Goal: Check status: Check status

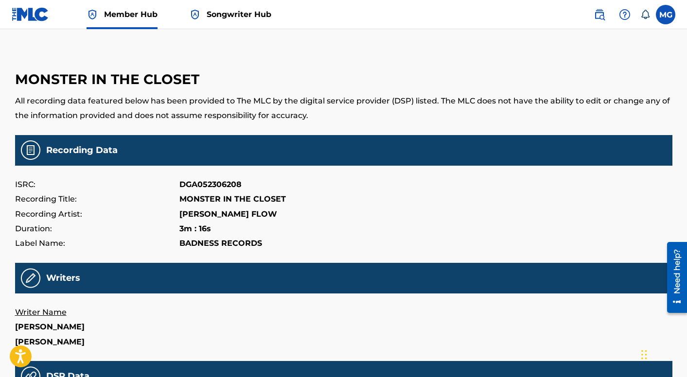
click at [237, 14] on span "Songwriter Hub" at bounding box center [239, 14] width 65 height 11
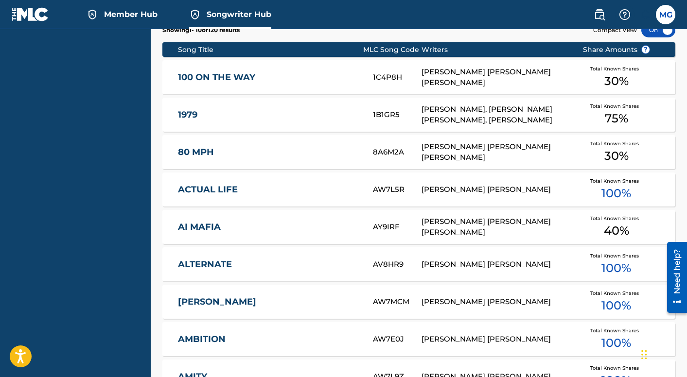
scroll to position [501, 0]
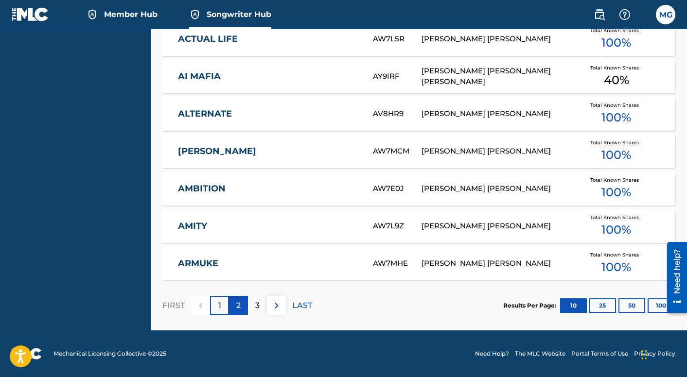
click at [238, 306] on p "2" at bounding box center [238, 306] width 4 height 12
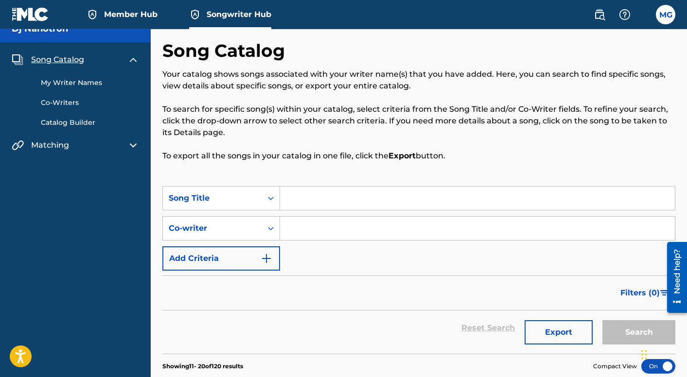
scroll to position [0, 0]
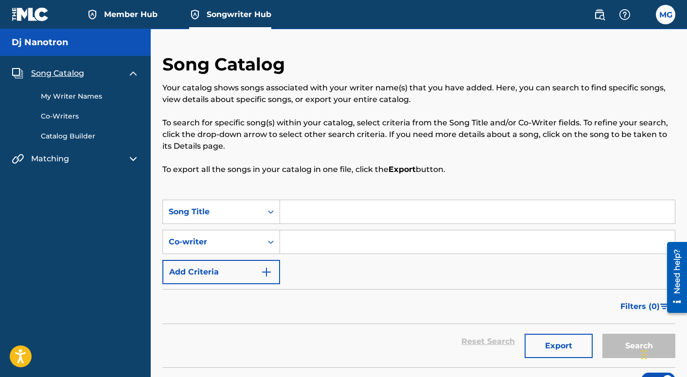
click at [81, 95] on link "My Writer Names" at bounding box center [90, 96] width 98 height 10
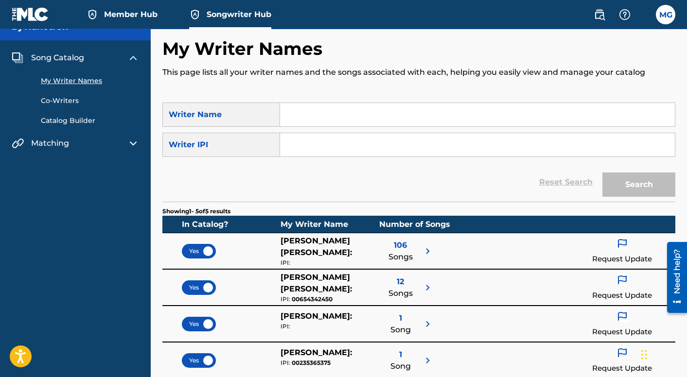
scroll to position [179, 0]
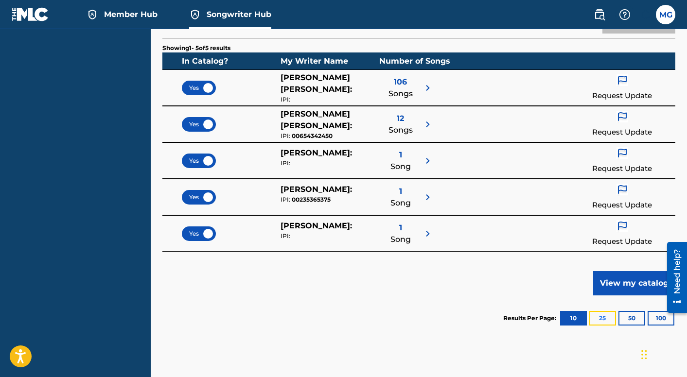
click at [600, 321] on button "25" at bounding box center [602, 318] width 27 height 15
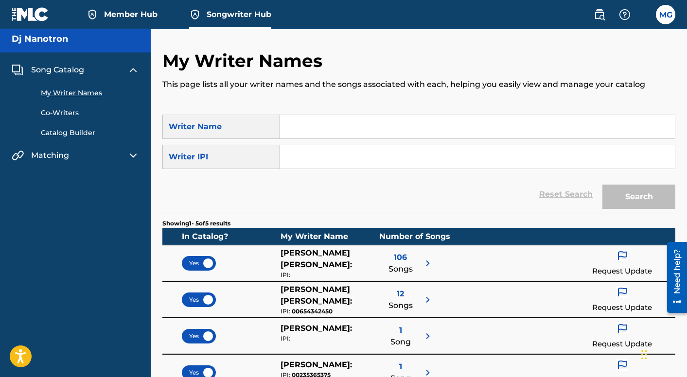
scroll to position [0, 0]
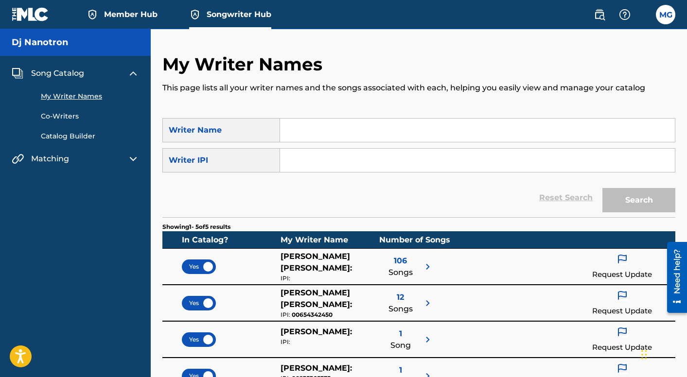
click at [71, 116] on link "Co-Writers" at bounding box center [90, 116] width 98 height 10
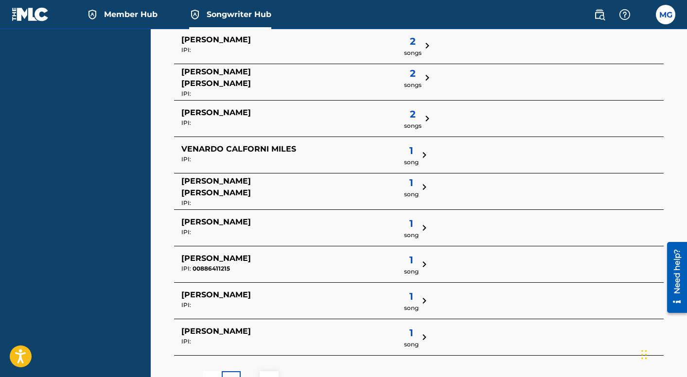
scroll to position [363, 0]
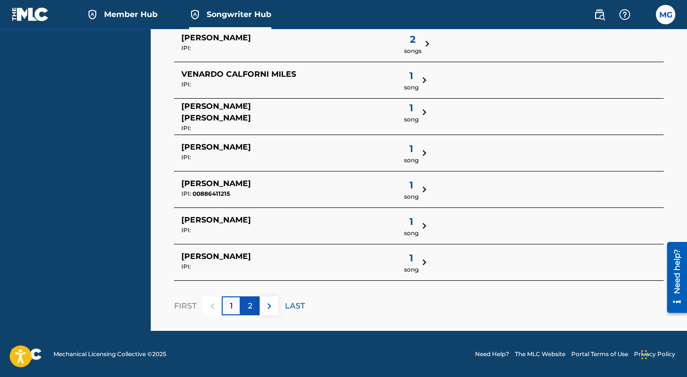
click at [248, 305] on p "2" at bounding box center [250, 306] width 4 height 12
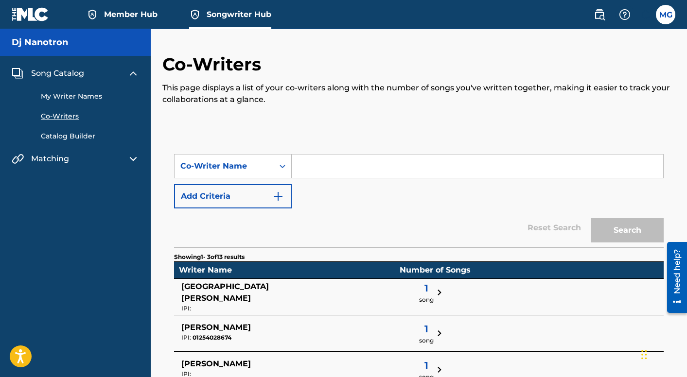
scroll to position [107, 0]
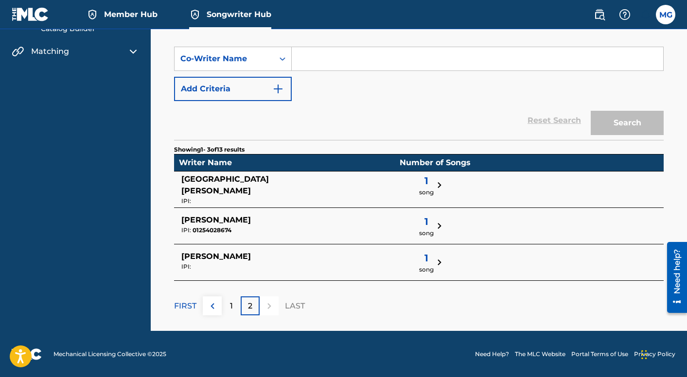
click at [419, 256] on span "1" at bounding box center [426, 258] width 15 height 15
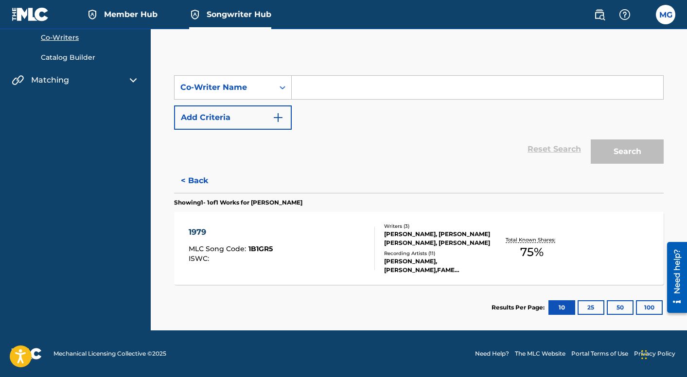
scroll to position [0, 0]
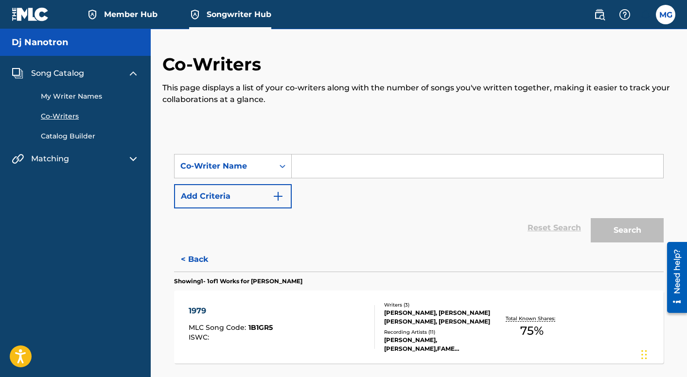
click at [66, 135] on link "Catalog Builder" at bounding box center [90, 136] width 98 height 10
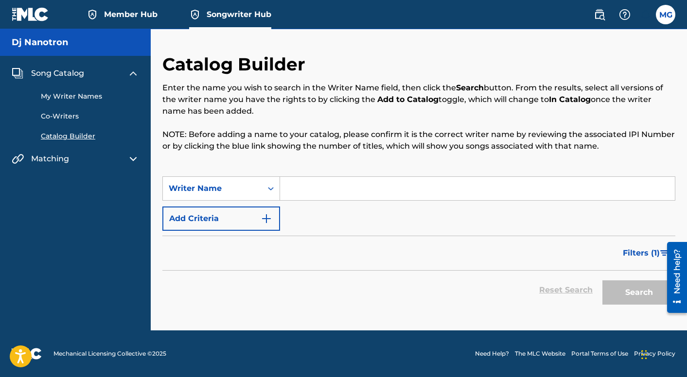
click at [79, 96] on link "My Writer Names" at bounding box center [90, 96] width 98 height 10
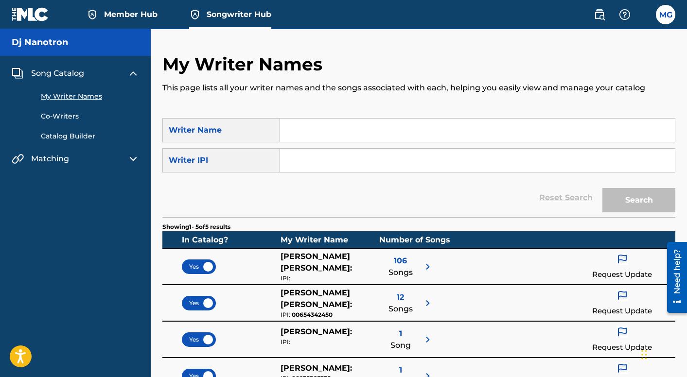
click at [56, 135] on link "Catalog Builder" at bounding box center [90, 136] width 98 height 10
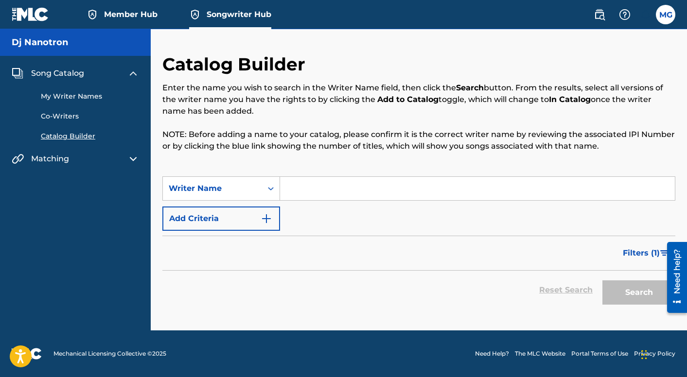
click at [62, 97] on link "My Writer Names" at bounding box center [90, 96] width 98 height 10
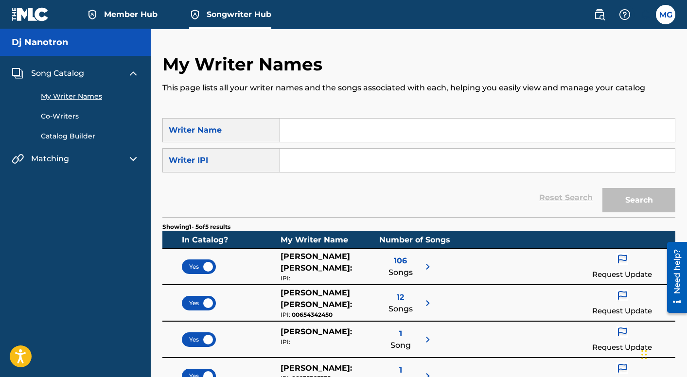
click at [51, 72] on span "Song Catalog" at bounding box center [57, 74] width 53 height 12
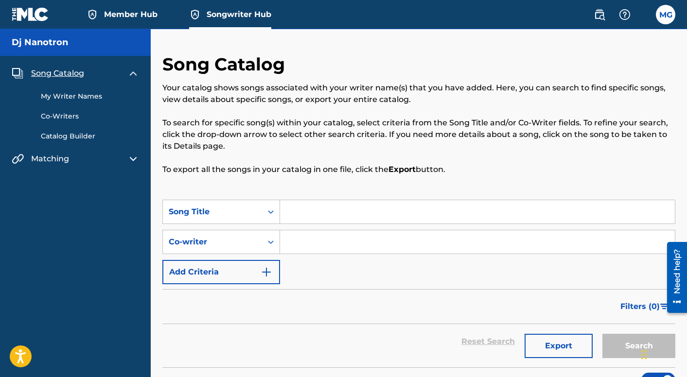
click at [52, 96] on link "My Writer Names" at bounding box center [90, 96] width 98 height 10
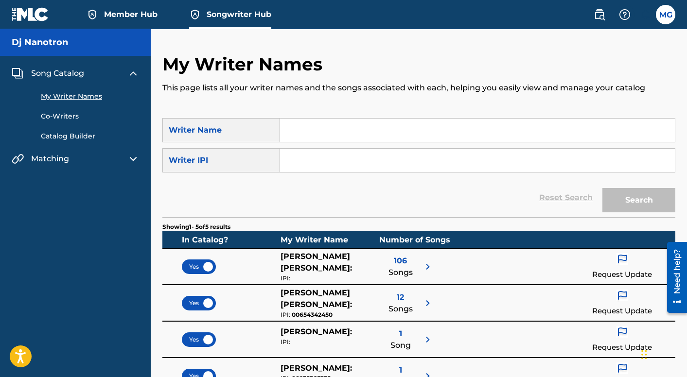
click at [68, 116] on link "Co-Writers" at bounding box center [90, 116] width 98 height 10
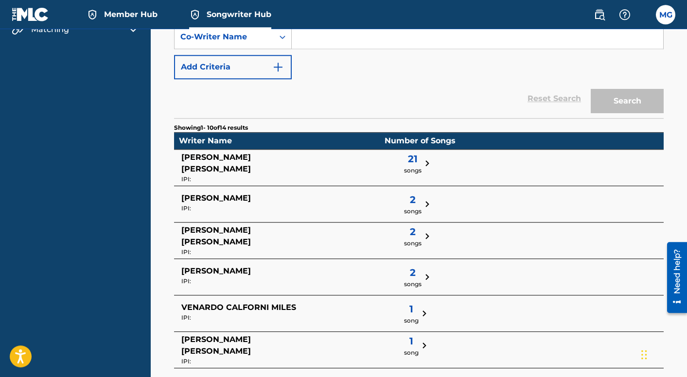
scroll to position [179, 0]
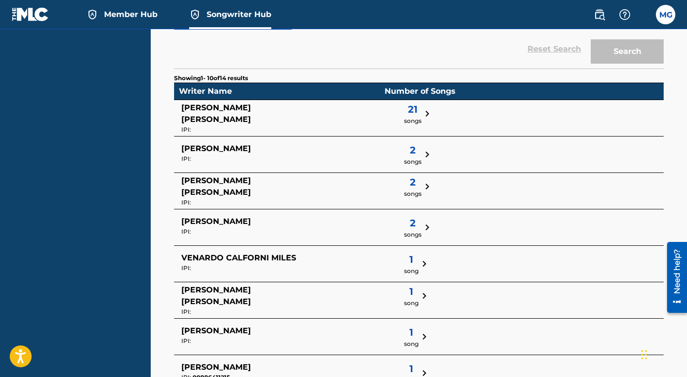
click at [404, 186] on span "2" at bounding box center [412, 182] width 17 height 15
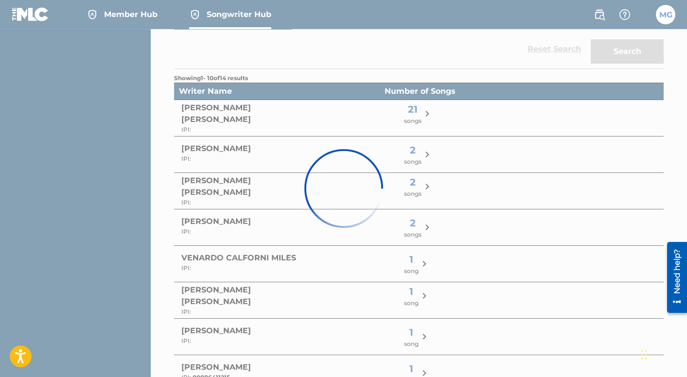
scroll to position [155, 0]
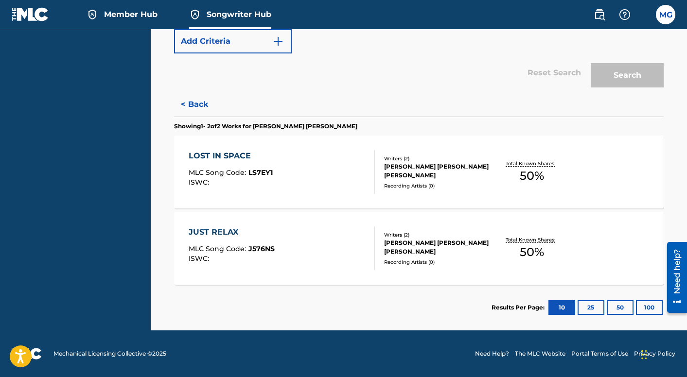
click at [316, 182] on div "LOST IN SPACE MLC Song Code : LS7EY1 ISWC :" at bounding box center [282, 172] width 186 height 44
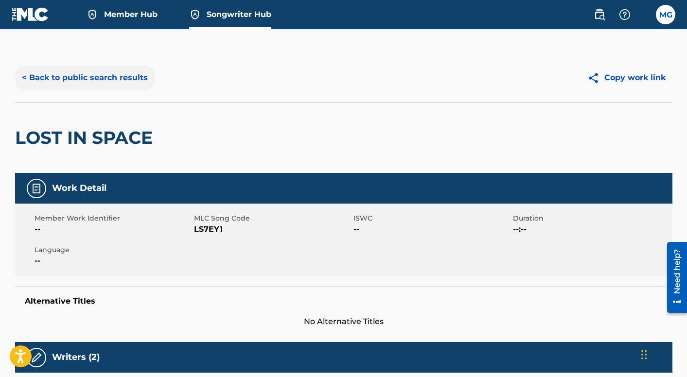
click at [75, 79] on button "< Back to public search results" at bounding box center [84, 78] width 139 height 24
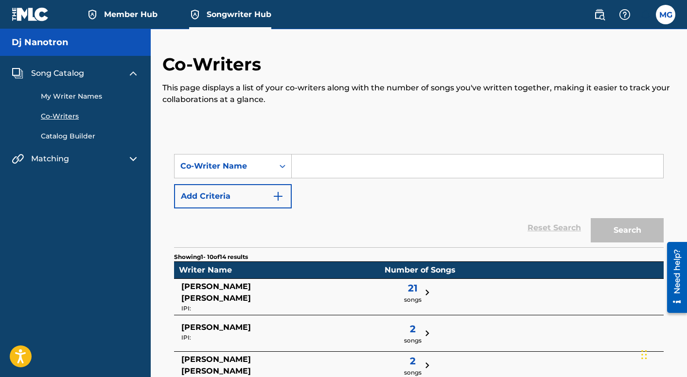
drag, startPoint x: 132, startPoint y: 73, endPoint x: 103, endPoint y: 57, distance: 33.1
click at [132, 74] on img at bounding box center [133, 74] width 12 height 12
click at [135, 15] on span "Member Hub" at bounding box center [130, 14] width 53 height 11
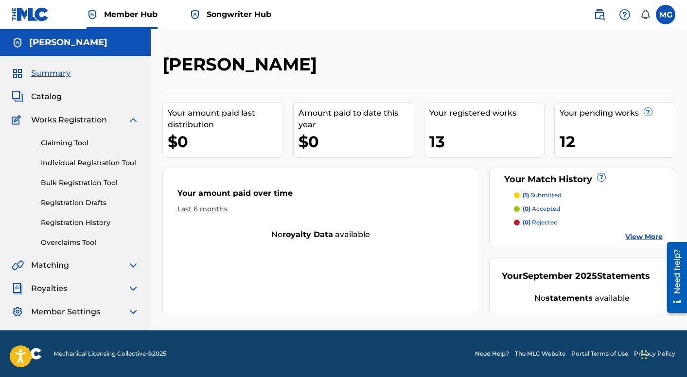
click at [641, 236] on link "View More" at bounding box center [643, 237] width 37 height 10
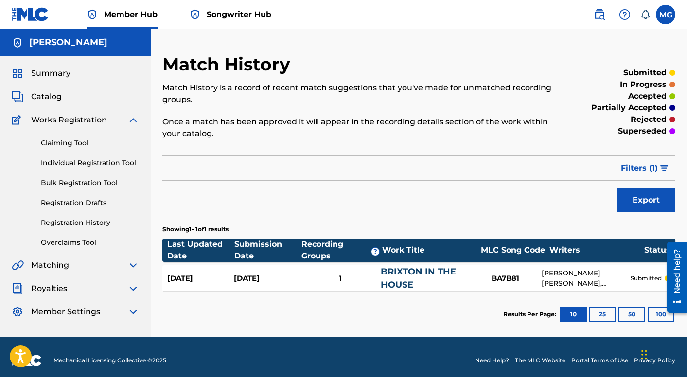
click at [132, 122] on img at bounding box center [133, 120] width 12 height 12
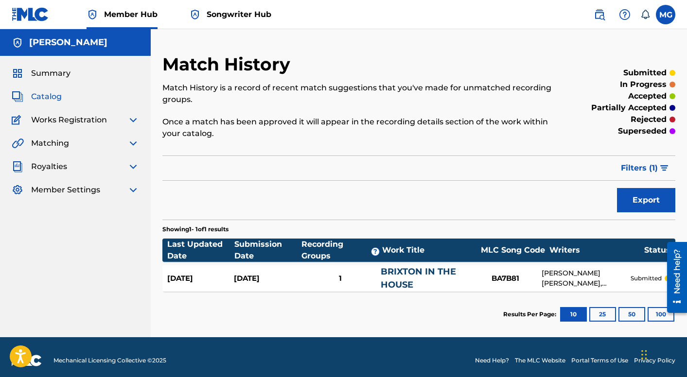
click at [50, 101] on span "Catalog" at bounding box center [46, 97] width 31 height 12
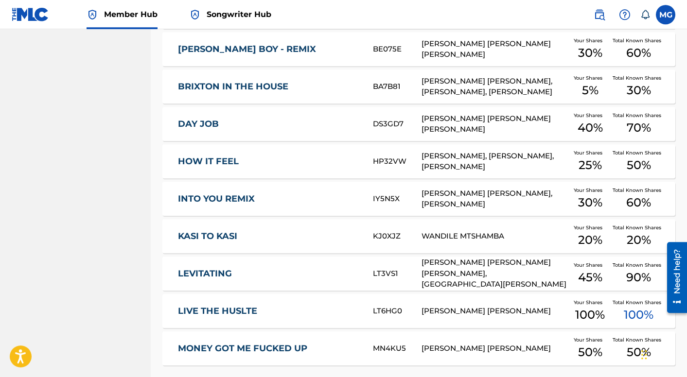
scroll to position [364, 0]
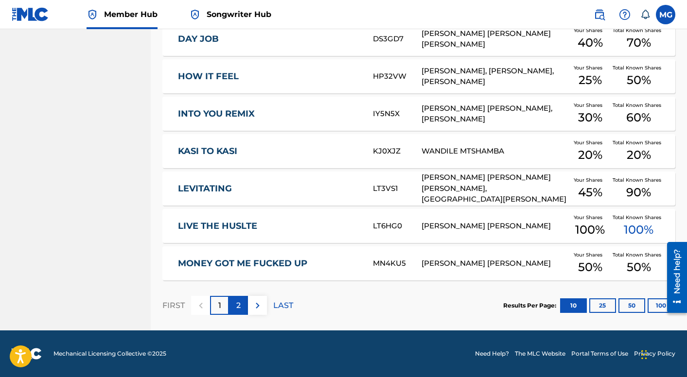
click at [239, 306] on p "2" at bounding box center [238, 306] width 4 height 12
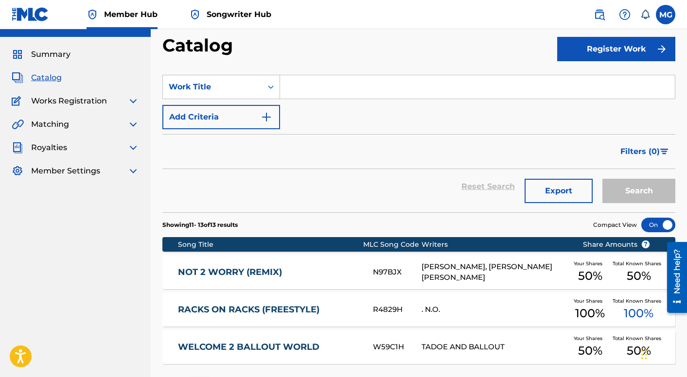
scroll to position [0, 0]
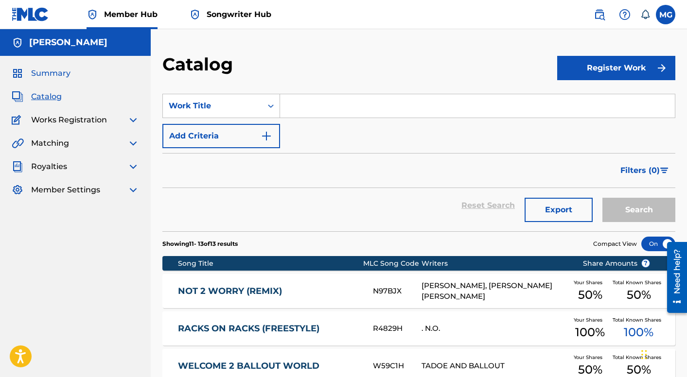
click at [54, 72] on span "Summary" at bounding box center [50, 74] width 39 height 12
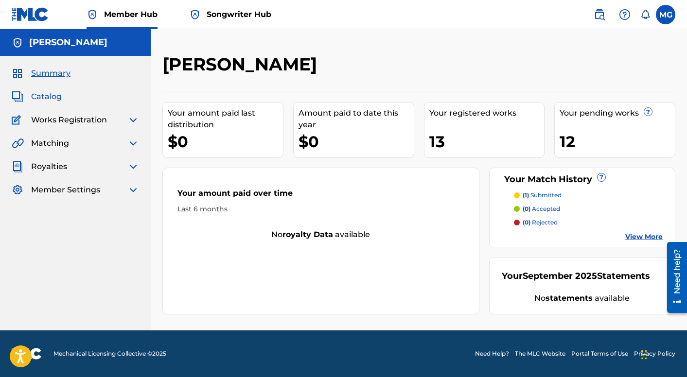
click at [45, 97] on span "Catalog" at bounding box center [46, 97] width 31 height 12
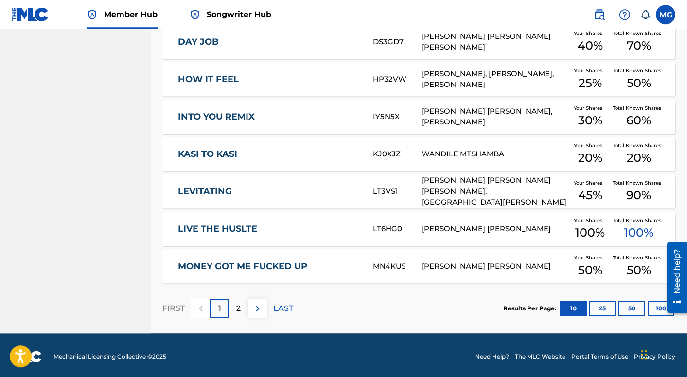
scroll to position [364, 0]
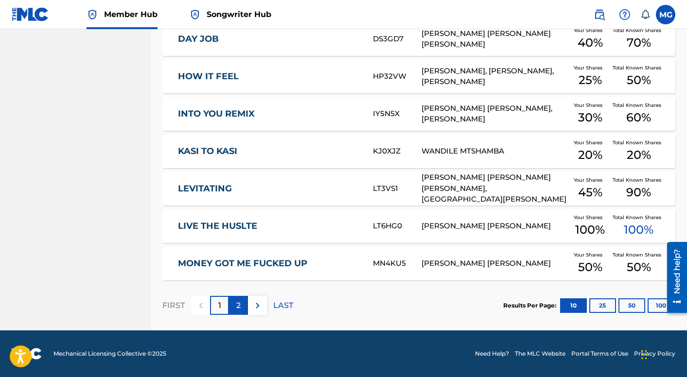
click at [237, 306] on p "2" at bounding box center [238, 306] width 4 height 12
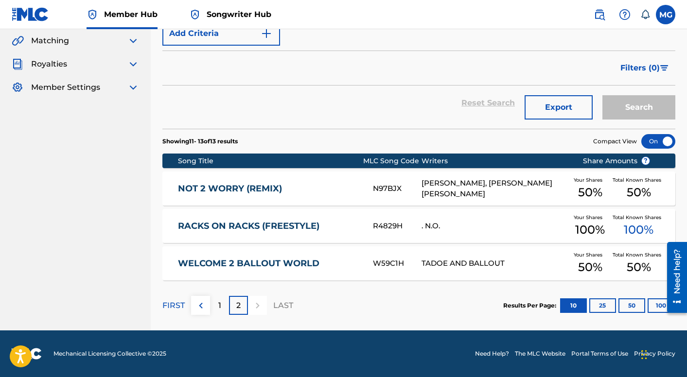
scroll to position [0, 0]
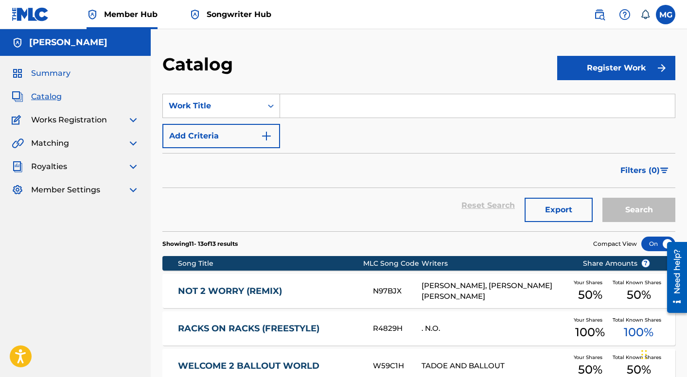
click at [48, 76] on span "Summary" at bounding box center [50, 74] width 39 height 12
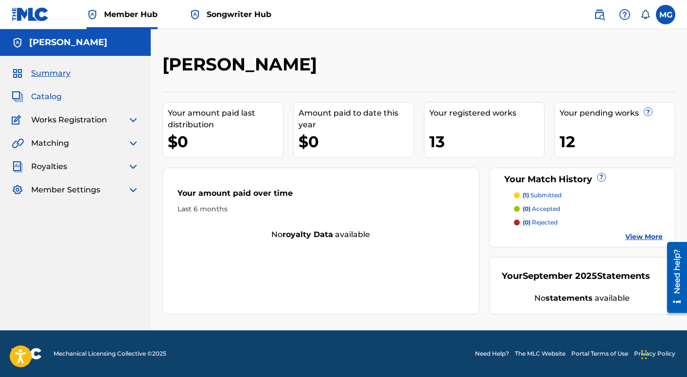
click at [51, 97] on span "Catalog" at bounding box center [46, 97] width 31 height 12
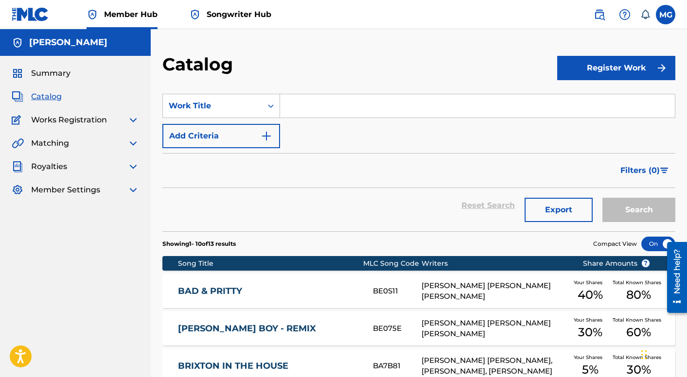
click at [238, 13] on span "Songwriter Hub" at bounding box center [239, 14] width 65 height 11
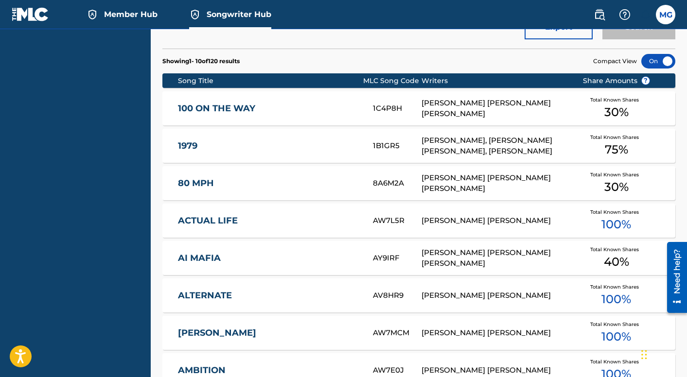
scroll to position [482, 0]
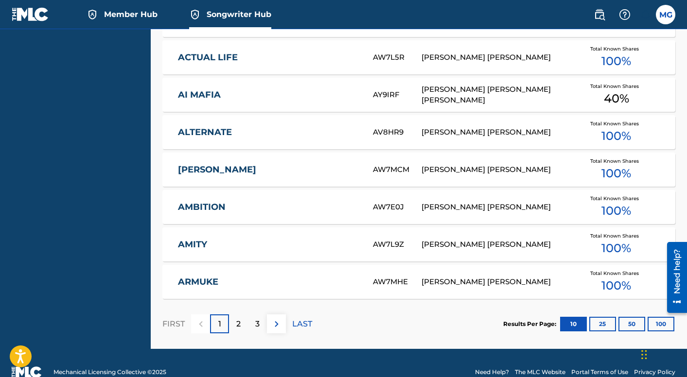
click at [335, 126] on div "ALTERNATE AV8HR9 [PERSON_NAME] [PERSON_NAME] Total Known Shares 100 %" at bounding box center [418, 132] width 513 height 34
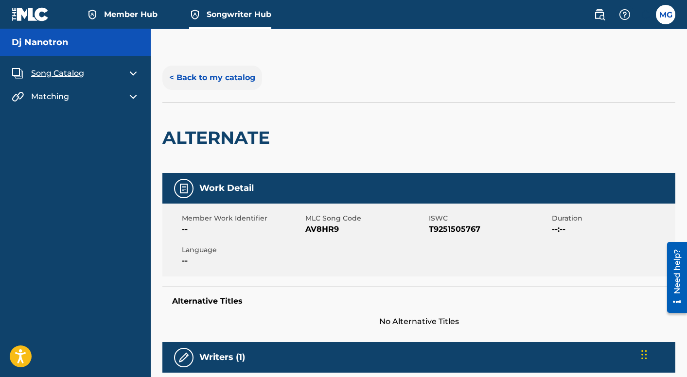
click at [199, 75] on button "< Back to my catalog" at bounding box center [212, 78] width 100 height 24
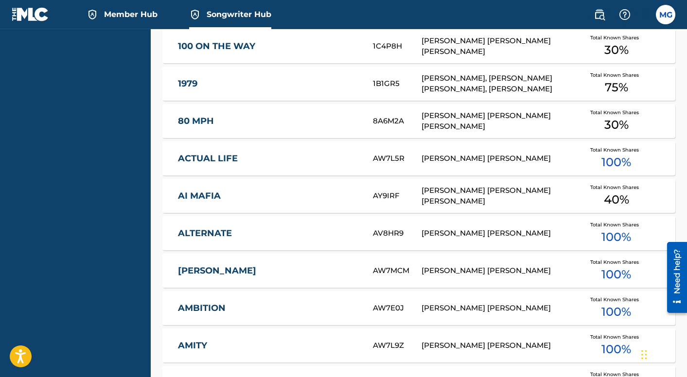
scroll to position [420, 0]
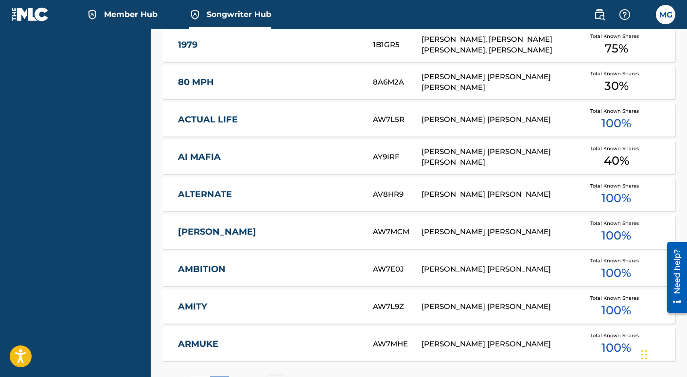
click at [396, 74] on div "80 MPH 8A6M2A [PERSON_NAME] [PERSON_NAME] [PERSON_NAME] Total Known Shares 30 %" at bounding box center [418, 82] width 513 height 34
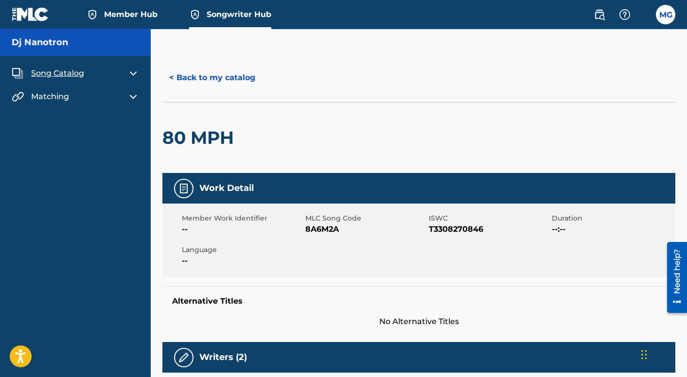
click at [114, 17] on span "Member Hub" at bounding box center [130, 14] width 53 height 11
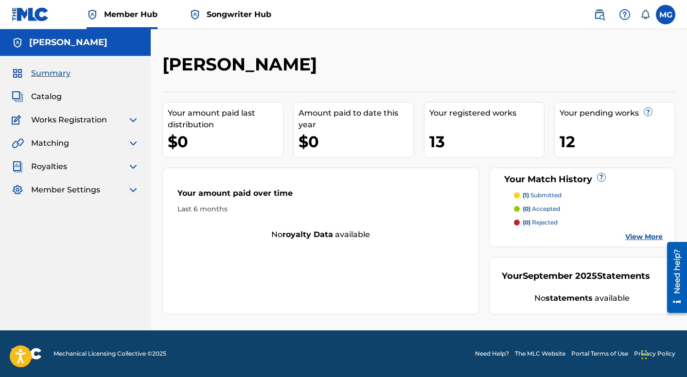
click at [573, 113] on div "Your pending works ?" at bounding box center [616, 113] width 115 height 12
click at [562, 144] on div "12" at bounding box center [616, 142] width 115 height 22
click at [54, 94] on span "Catalog" at bounding box center [46, 97] width 31 height 12
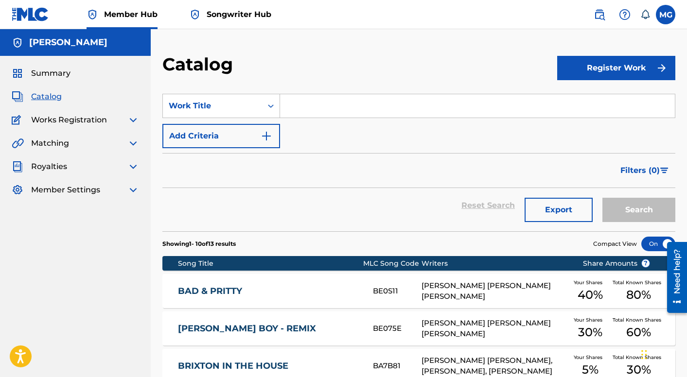
click at [133, 118] on img at bounding box center [133, 120] width 12 height 12
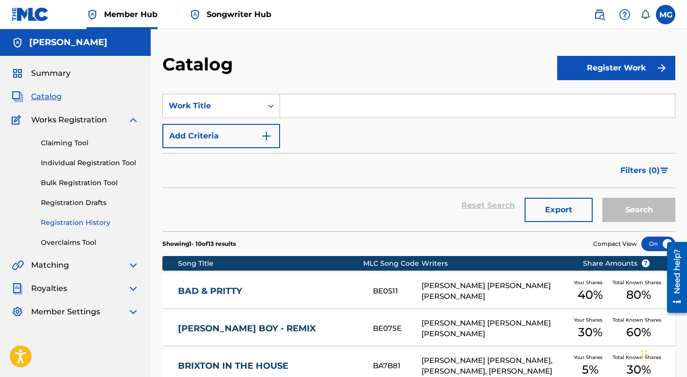
click at [87, 221] on link "Registration History" at bounding box center [90, 223] width 98 height 10
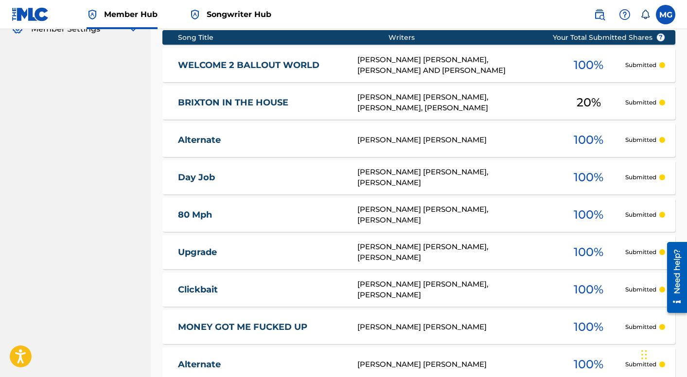
scroll to position [257, 0]
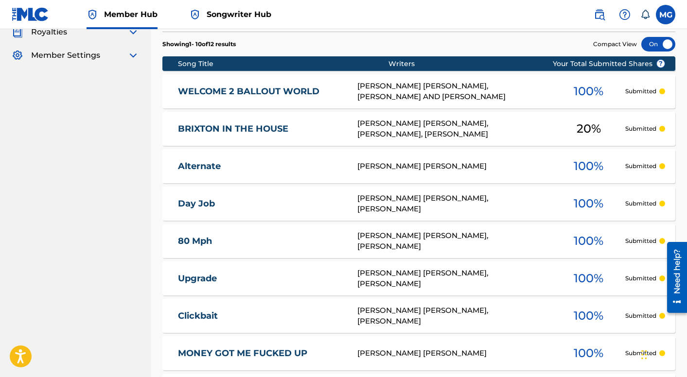
click at [388, 163] on div "[PERSON_NAME] [PERSON_NAME]" at bounding box center [454, 166] width 195 height 11
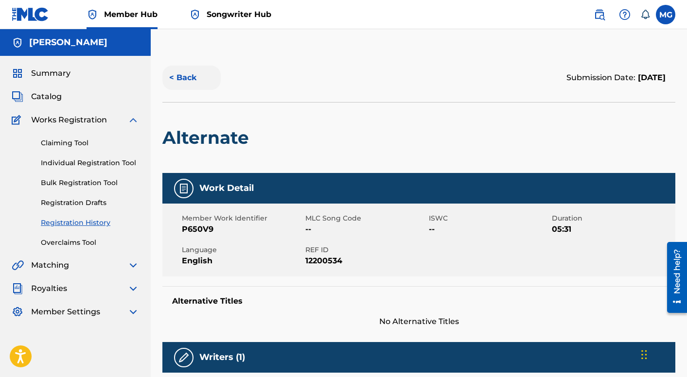
click at [183, 77] on button "< Back" at bounding box center [191, 78] width 58 height 24
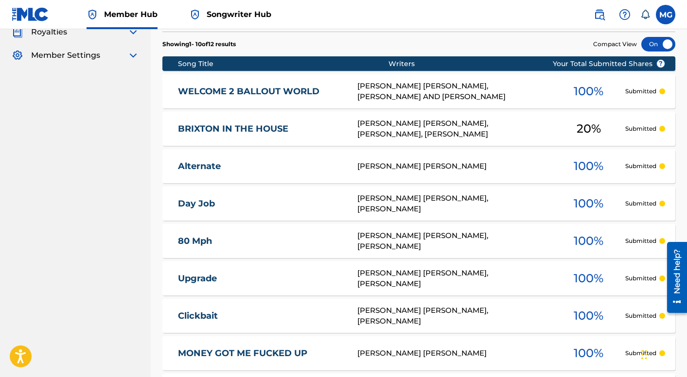
click at [432, 242] on div "[PERSON_NAME] [PERSON_NAME], [PERSON_NAME]" at bounding box center [454, 241] width 195 height 22
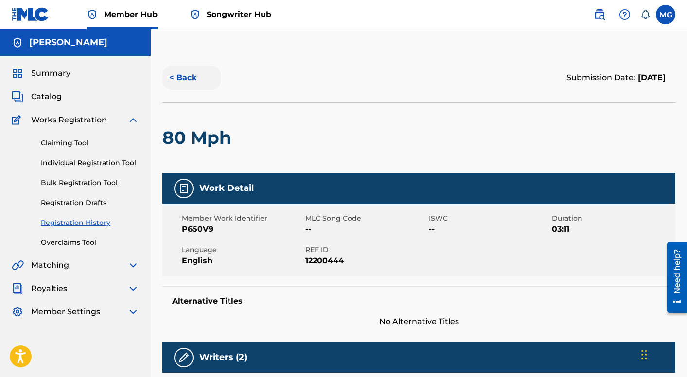
click at [186, 75] on button "< Back" at bounding box center [191, 78] width 58 height 24
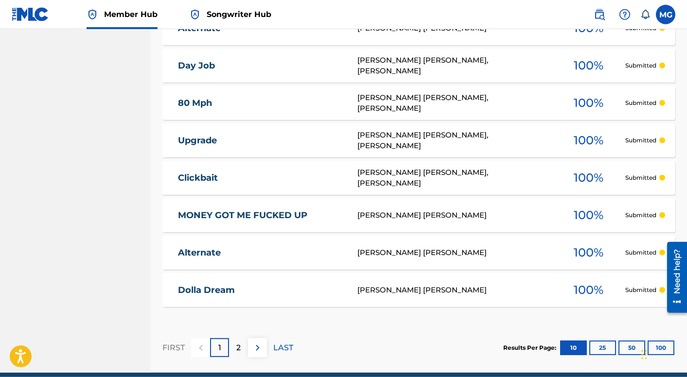
scroll to position [437, 0]
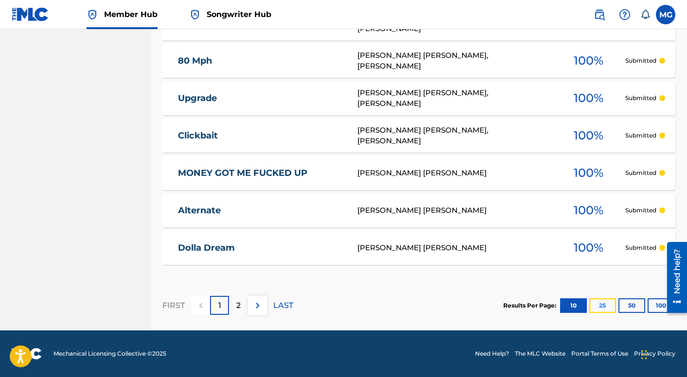
click at [595, 303] on button "25" at bounding box center [602, 305] width 27 height 15
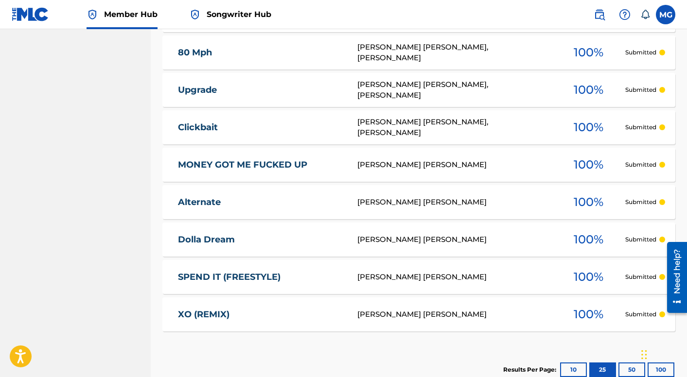
scroll to position [507, 0]
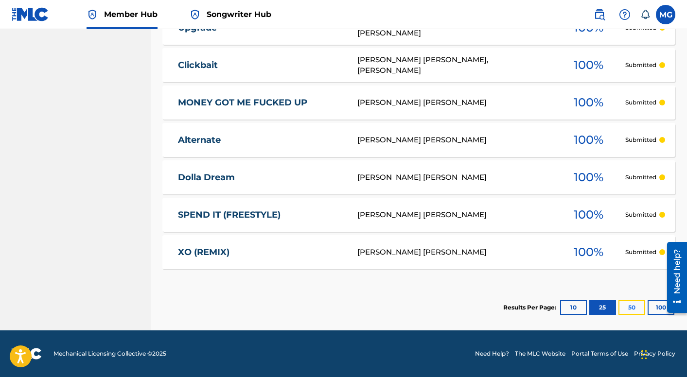
click at [628, 305] on button "50" at bounding box center [631, 307] width 27 height 15
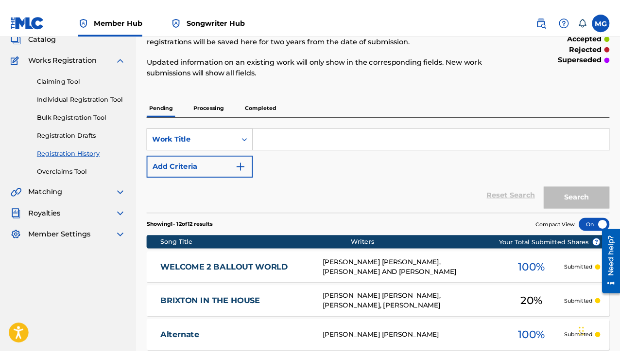
scroll to position [0, 0]
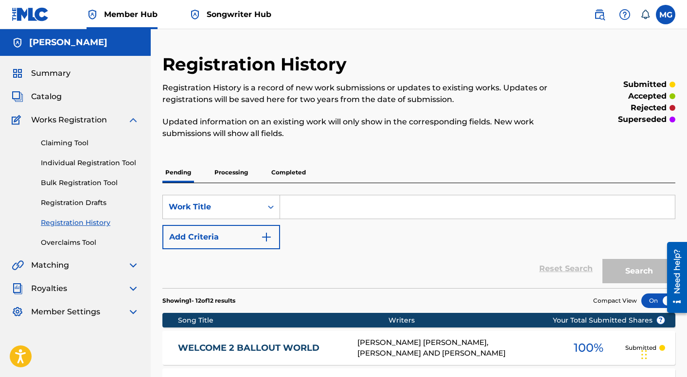
click at [134, 121] on img at bounding box center [133, 120] width 12 height 12
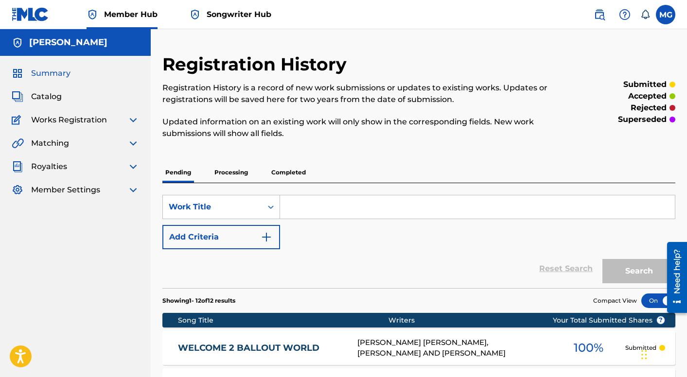
click at [59, 75] on span "Summary" at bounding box center [50, 74] width 39 height 12
